Goal: Information Seeking & Learning: Understand process/instructions

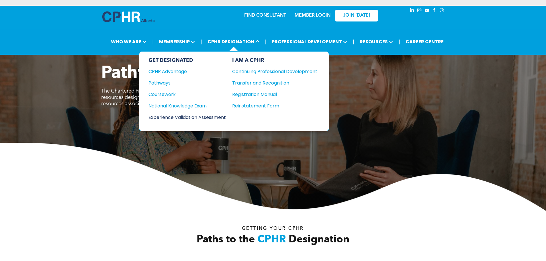
click at [178, 118] on div "Experience Validation Assessment" at bounding box center [184, 117] width 70 height 7
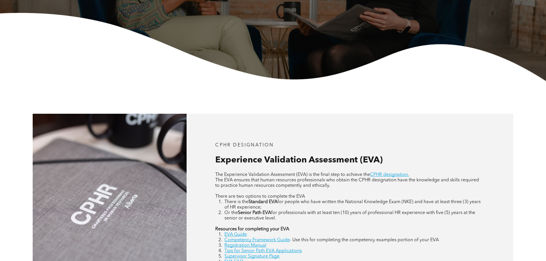
scroll to position [229, 0]
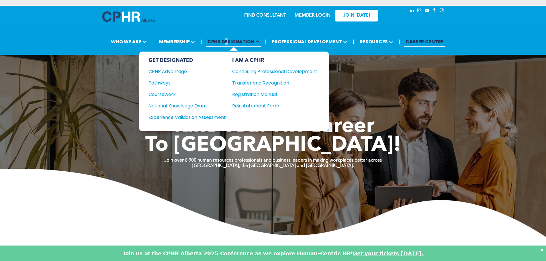
click at [228, 40] on span "CPHR DESIGNATION" at bounding box center [234, 41] width 56 height 11
click at [173, 72] on div "CPHR Advantage" at bounding box center [184, 71] width 70 height 7
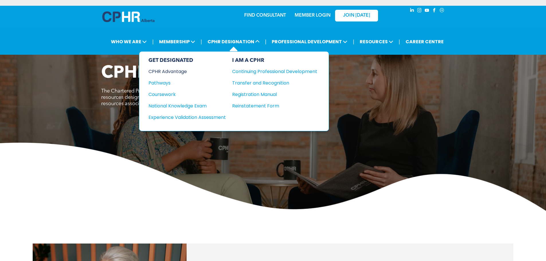
click at [179, 72] on div "CPHR Advantage" at bounding box center [184, 71] width 70 height 7
click at [186, 118] on div "Experience Validation Assessment" at bounding box center [184, 117] width 70 height 7
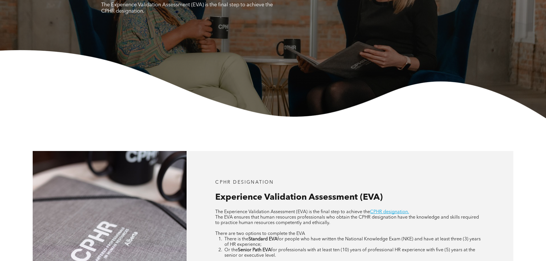
scroll to position [258, 0]
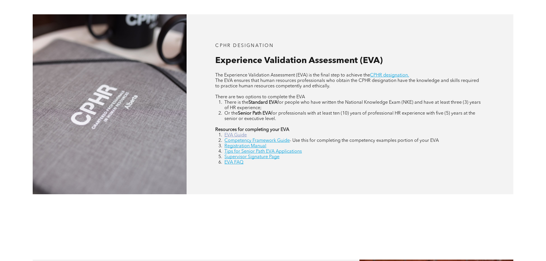
click at [244, 135] on link "EVA Guide" at bounding box center [236, 135] width 22 height 5
click at [245, 145] on link "Registration Manual" at bounding box center [246, 146] width 42 height 5
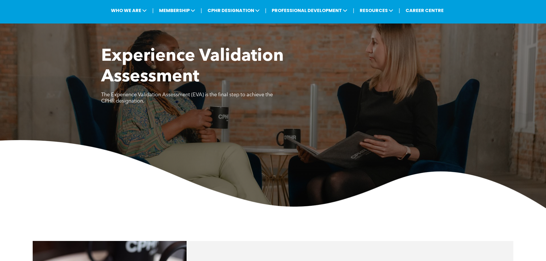
scroll to position [0, 0]
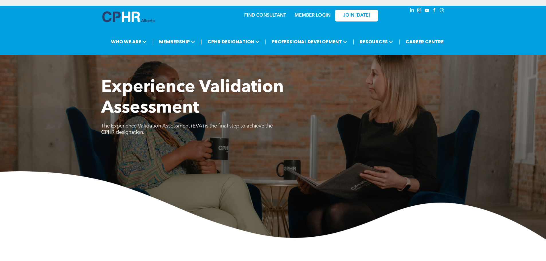
click at [119, 14] on img at bounding box center [128, 16] width 52 height 11
